Goal: Find specific page/section: Find specific page/section

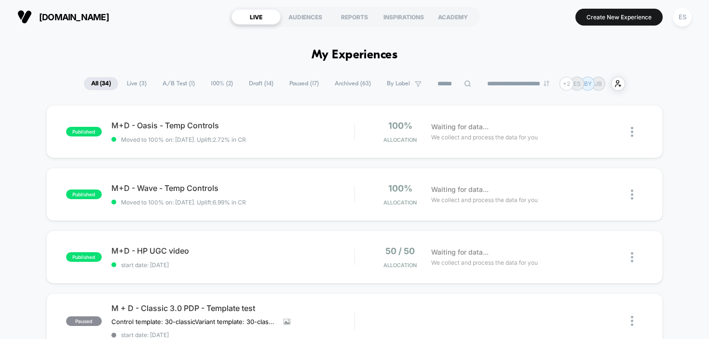
click at [299, 84] on span "Paused ( 17 )" at bounding box center [304, 83] width 44 height 13
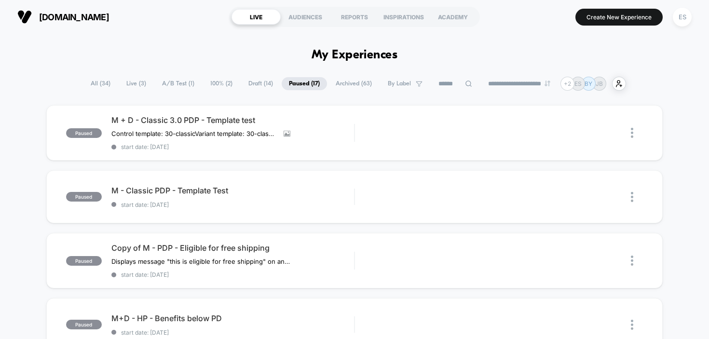
click at [234, 89] on div "**********" at bounding box center [354, 84] width 542 height 14
click at [254, 83] on span "Draft ( 14 )" at bounding box center [260, 83] width 39 height 13
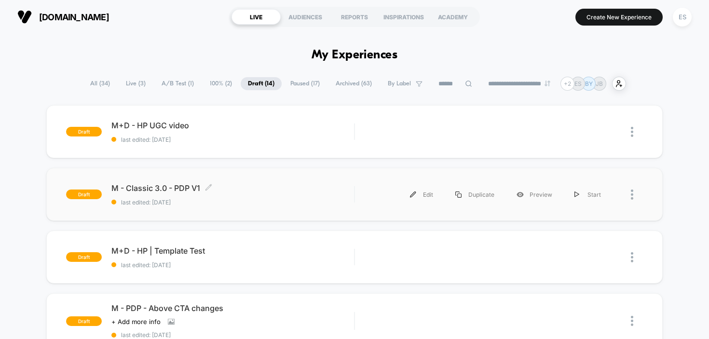
click at [165, 196] on div "M - Classic 3.0 - PDP V1 Click to edit experience details Click to edit experie…" at bounding box center [232, 194] width 243 height 23
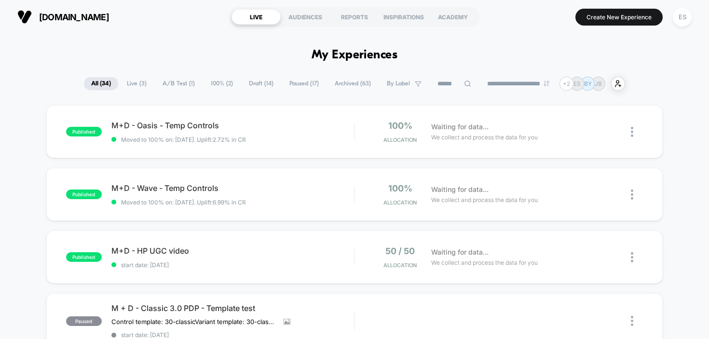
click at [130, 81] on span "Live ( 3 )" at bounding box center [137, 83] width 34 height 13
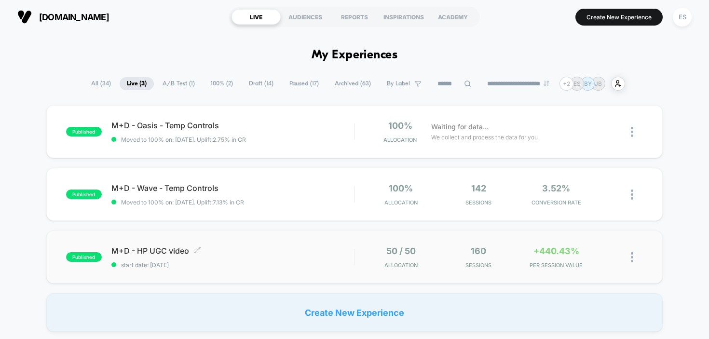
click at [183, 253] on span "M+D - HP UGC video Click to edit experience details" at bounding box center [232, 251] width 243 height 10
